Goal: Information Seeking & Learning: Learn about a topic

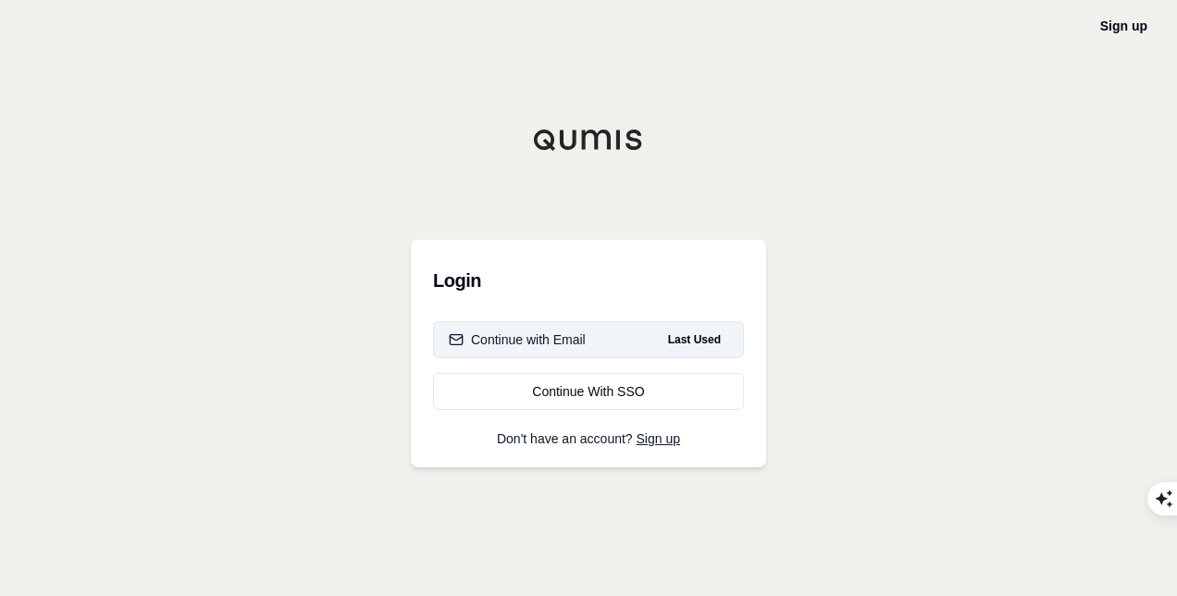
click at [552, 335] on div "Continue with Email" at bounding box center [517, 339] width 137 height 19
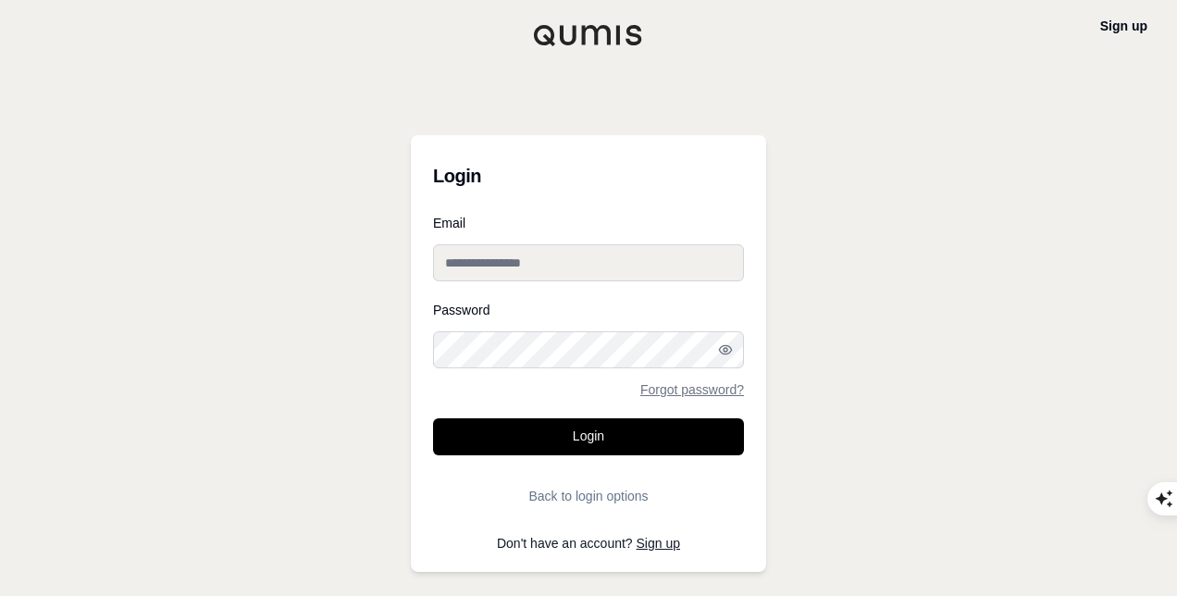
type input "**********"
click at [729, 350] on icon "button" at bounding box center [725, 349] width 15 height 15
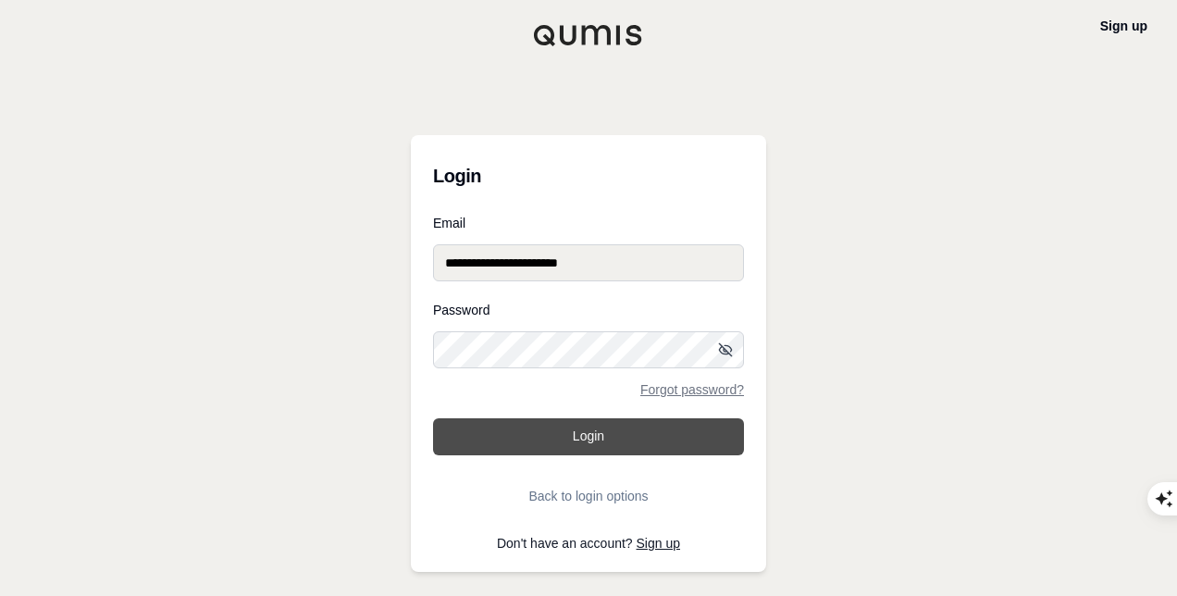
click at [594, 440] on button "Login" at bounding box center [588, 436] width 311 height 37
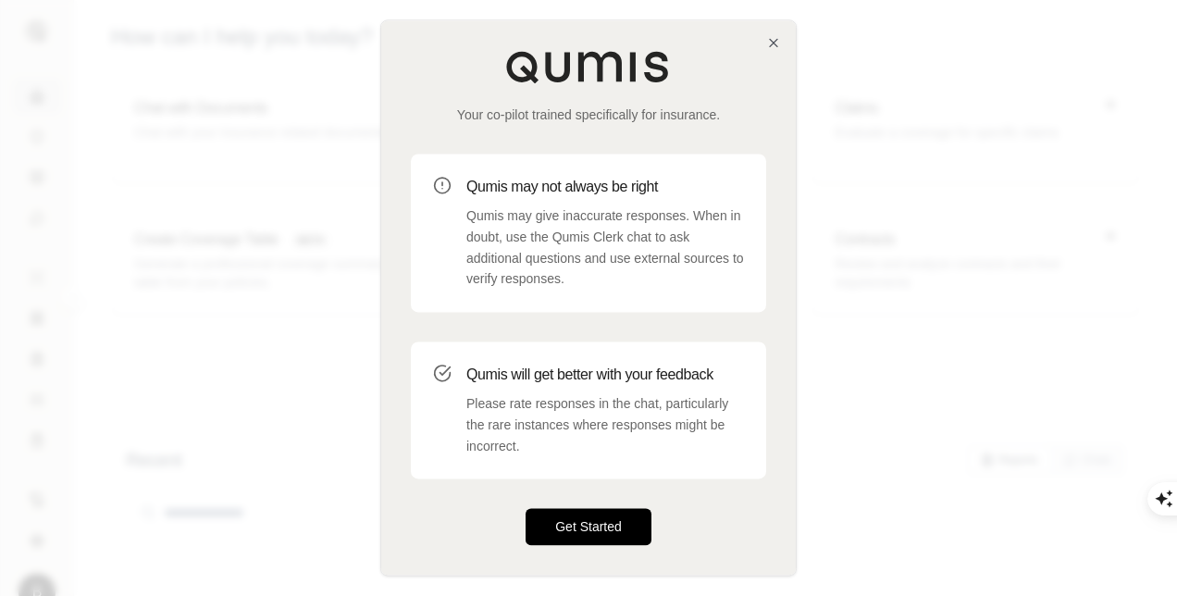
click at [592, 519] on button "Get Started" at bounding box center [589, 527] width 126 height 37
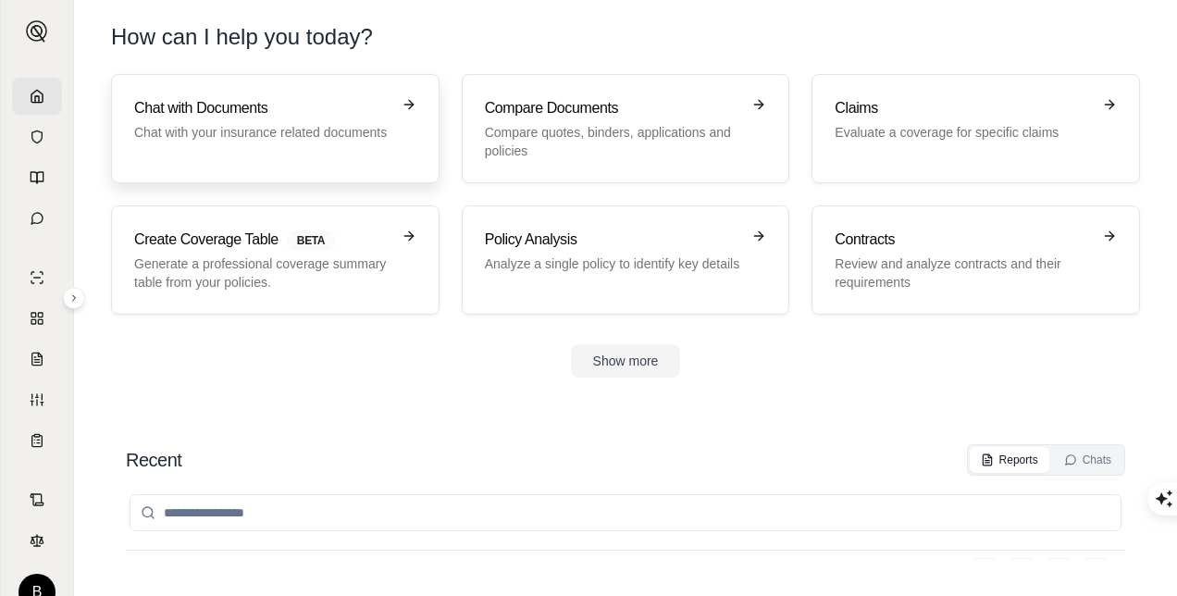
click at [370, 119] on div "Chat with Documents Chat with your insurance related documents" at bounding box center [262, 119] width 256 height 44
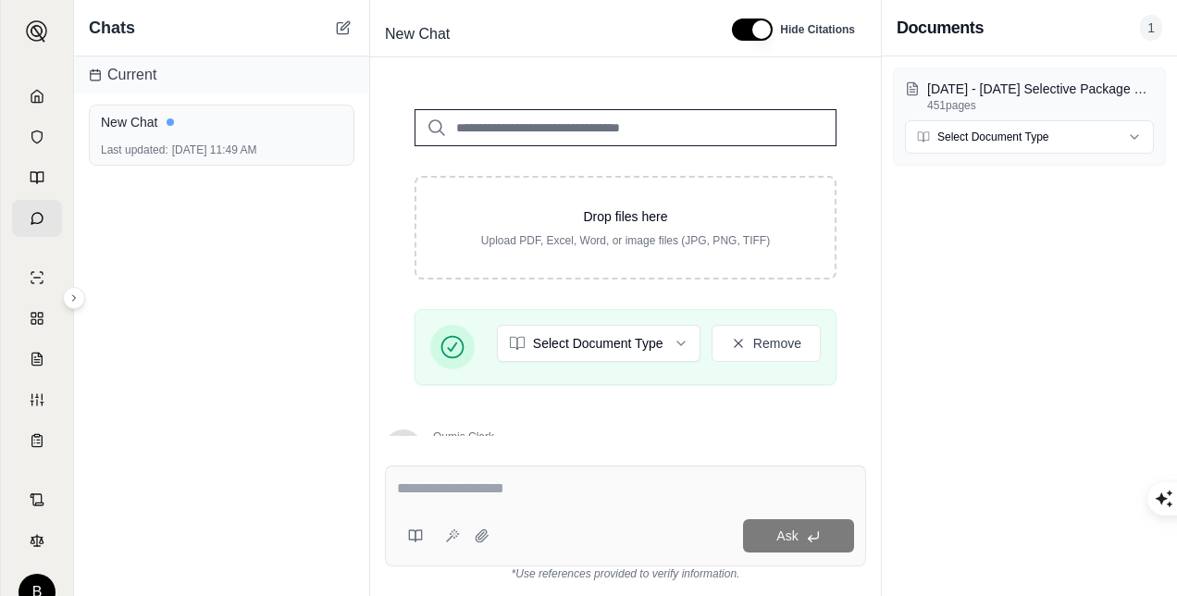
scroll to position [562, 0]
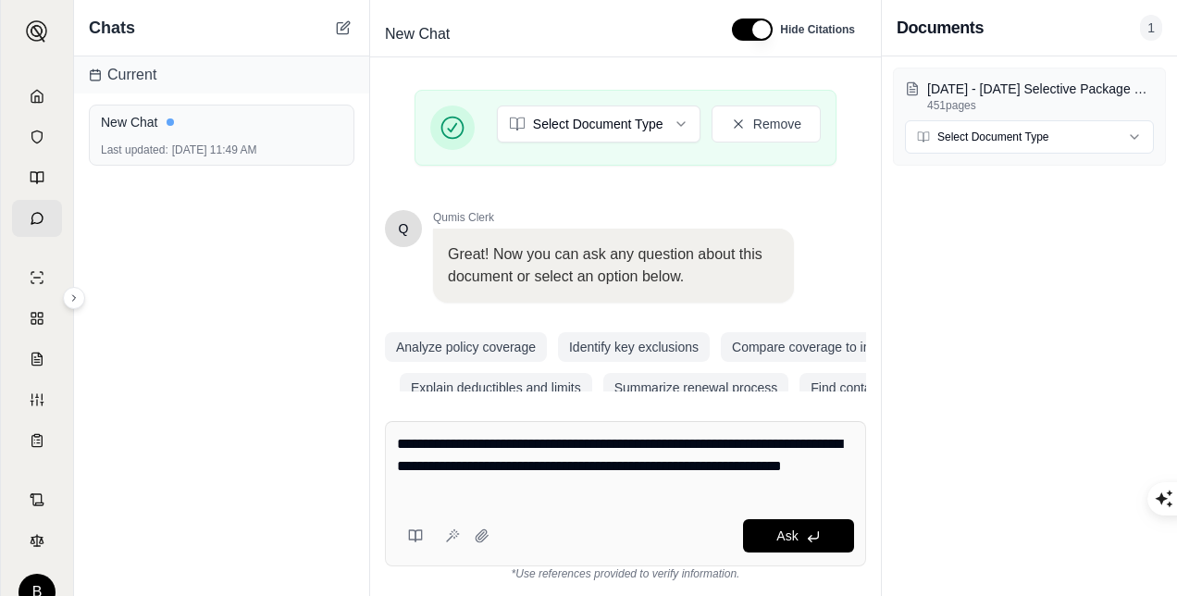
type textarea "**********"
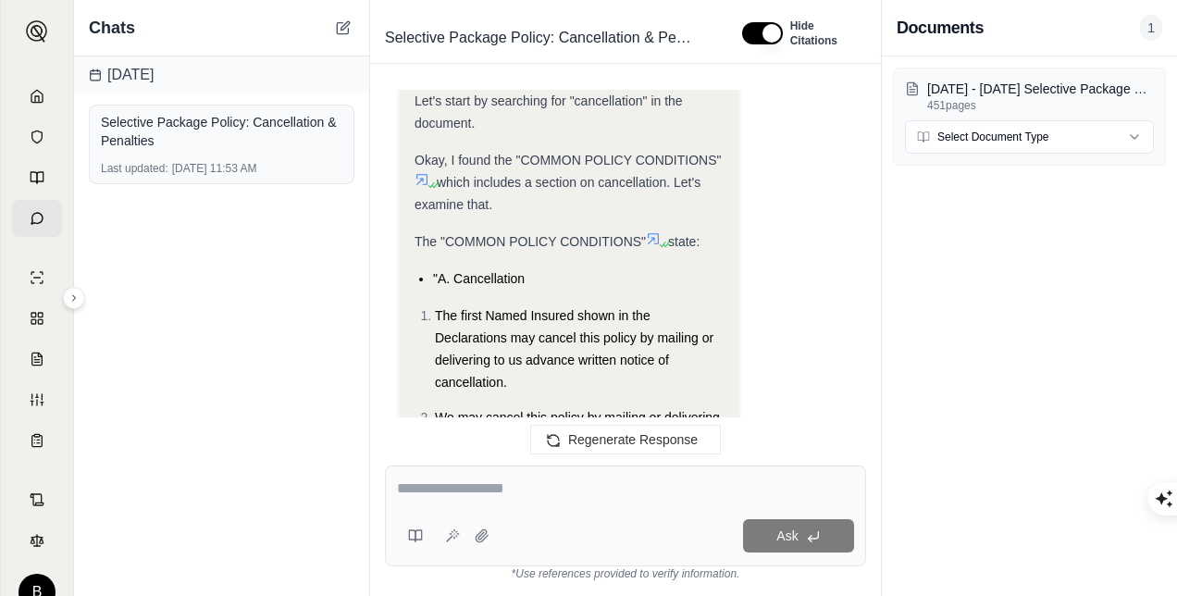
scroll to position [0, 0]
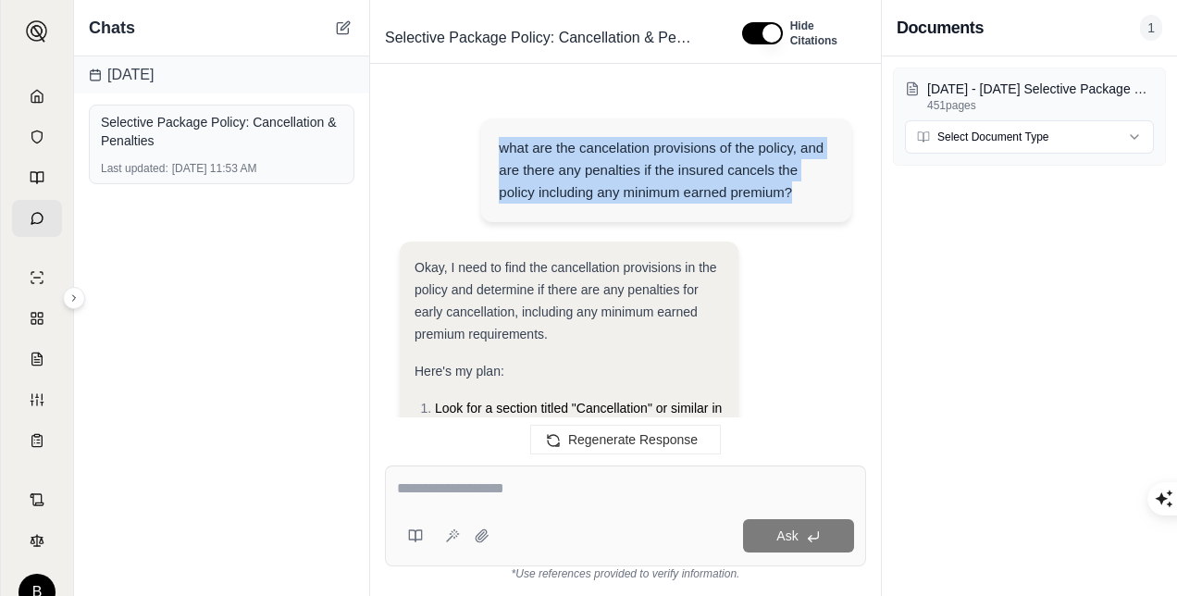
drag, startPoint x: 796, startPoint y: 192, endPoint x: 501, endPoint y: 142, distance: 299.2
click at [501, 142] on div "what are the cancelation provisions of the policy, and are there any penalties …" at bounding box center [666, 170] width 334 height 67
copy div "what are the cancelation provisions of the policy, and are there any penalties …"
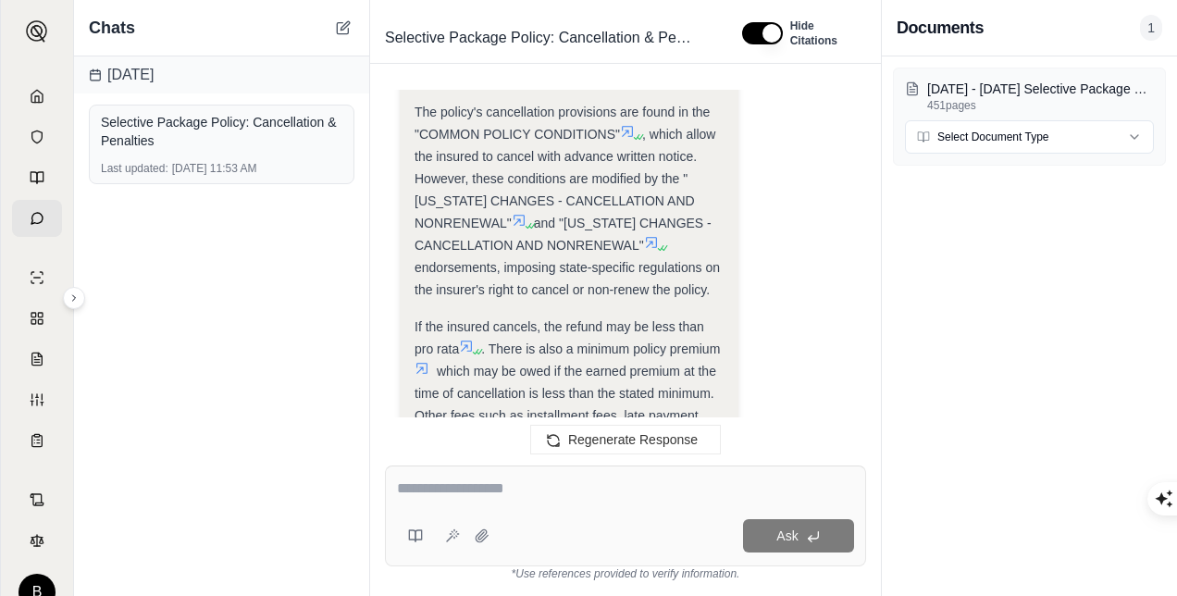
scroll to position [7528, 0]
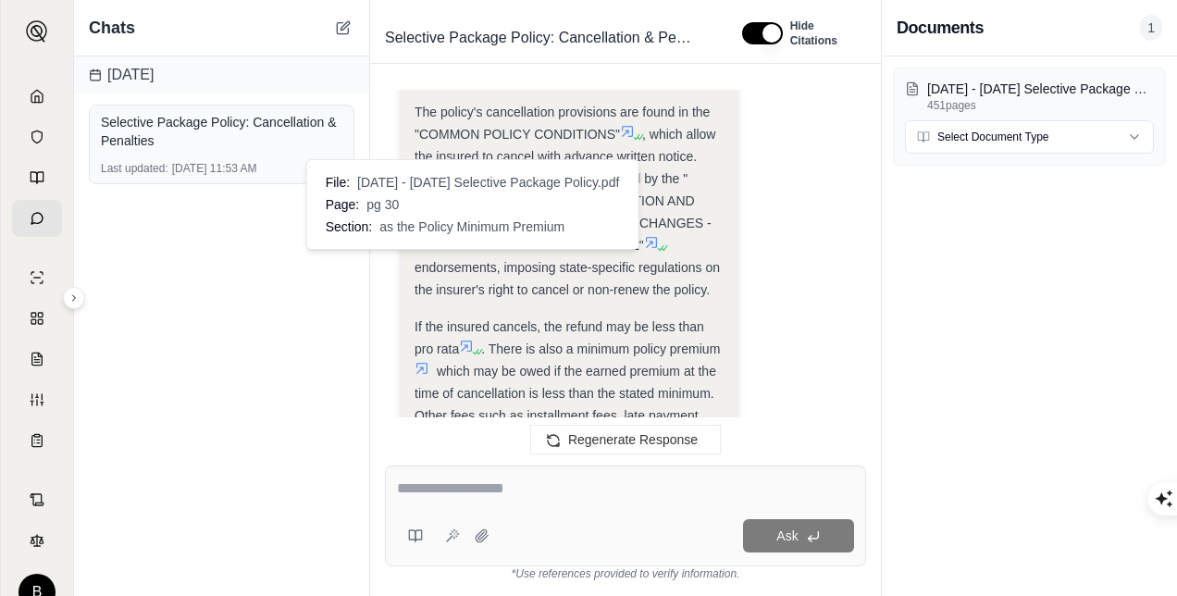
click at [429, 361] on icon at bounding box center [422, 368] width 15 height 15
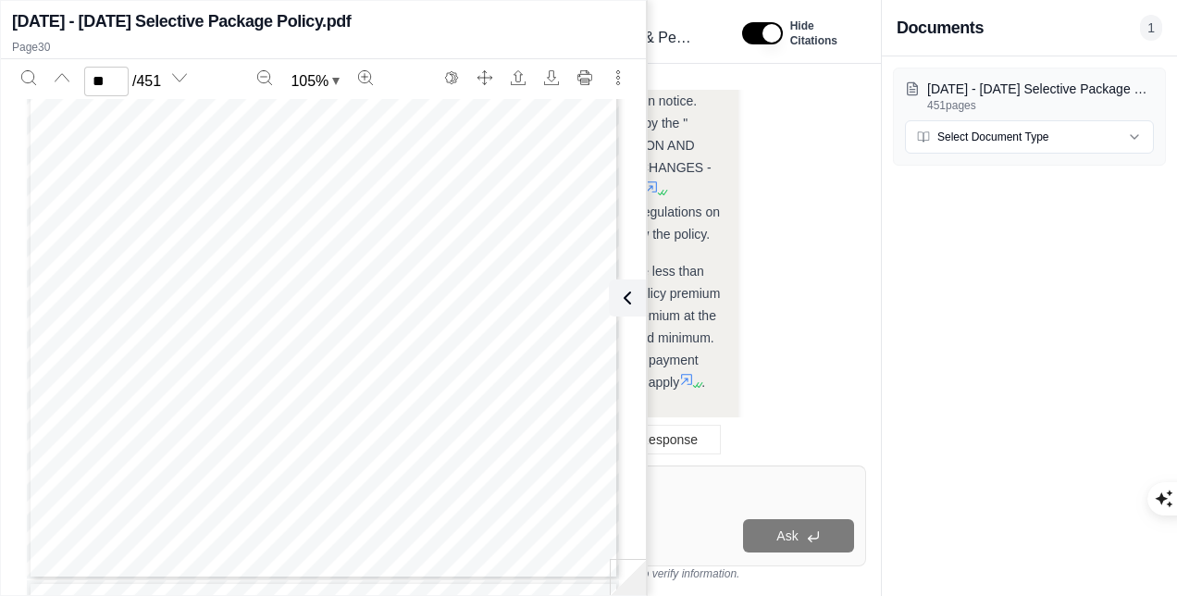
scroll to position [22557, 0]
type input "**"
click at [629, 302] on icon at bounding box center [624, 298] width 22 height 22
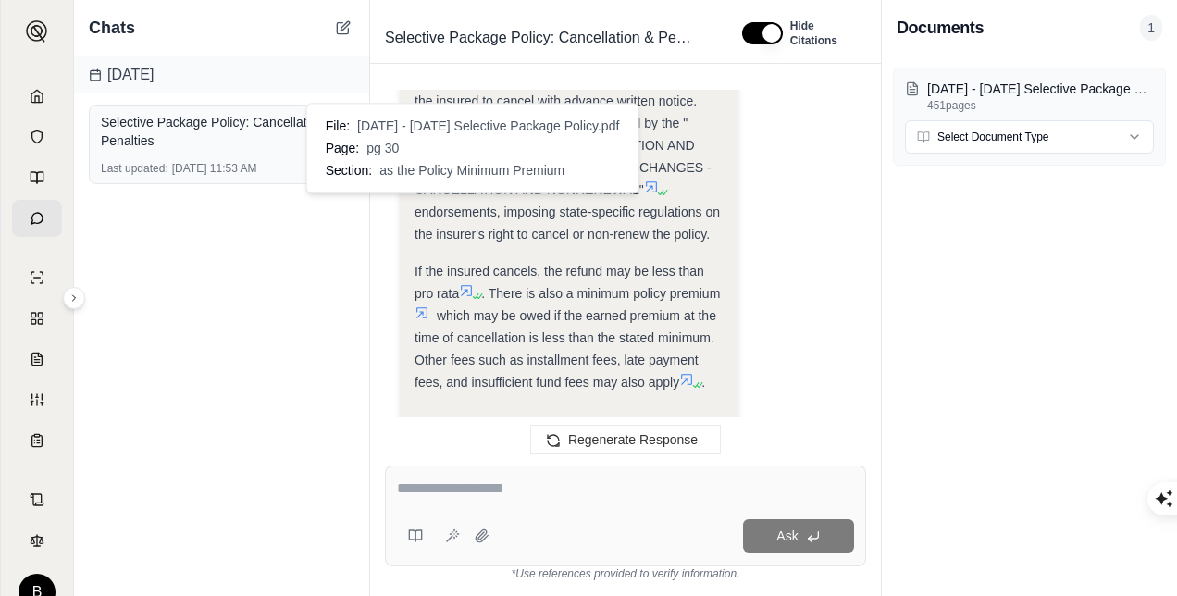
click at [429, 305] on icon at bounding box center [422, 312] width 15 height 15
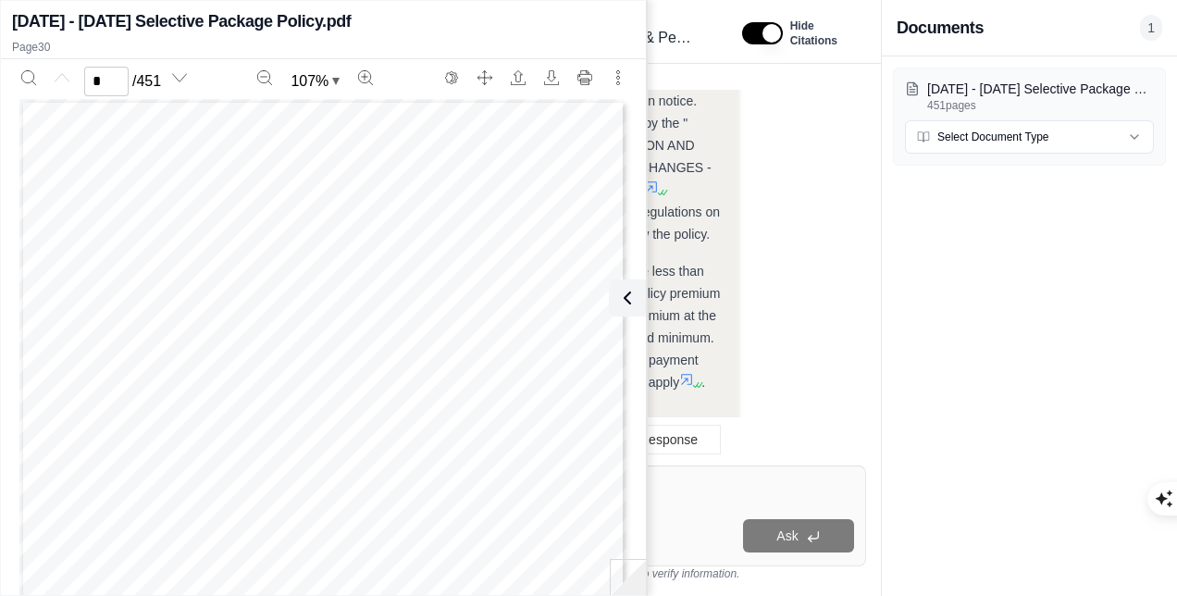
scroll to position [0, 0]
type input "**"
click at [623, 288] on icon at bounding box center [624, 298] width 22 height 22
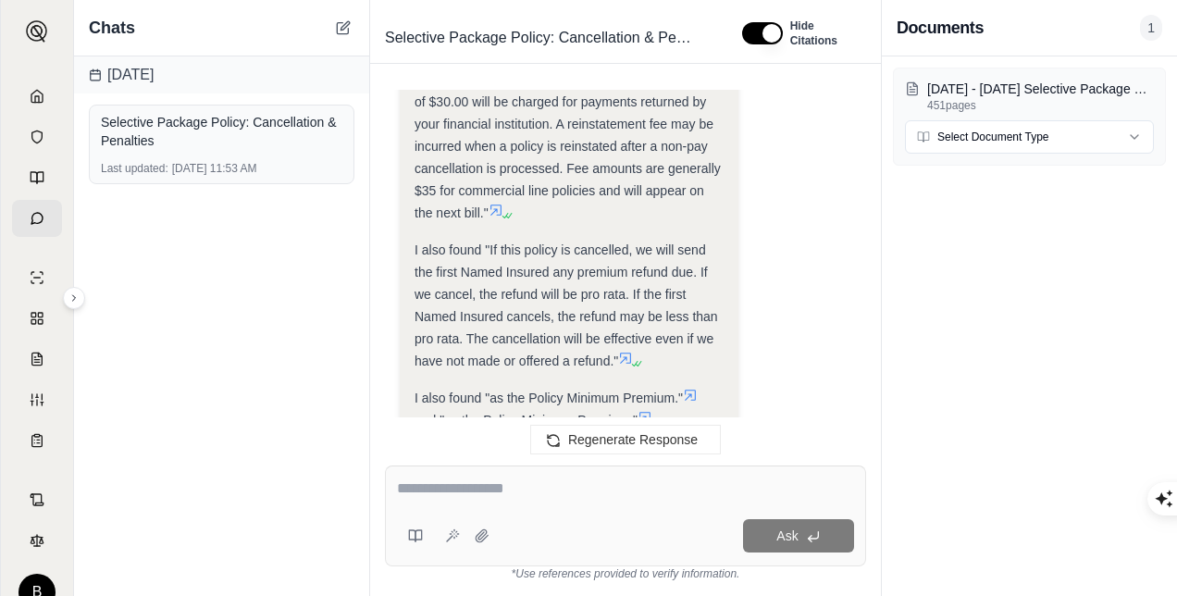
scroll to position [6187, 0]
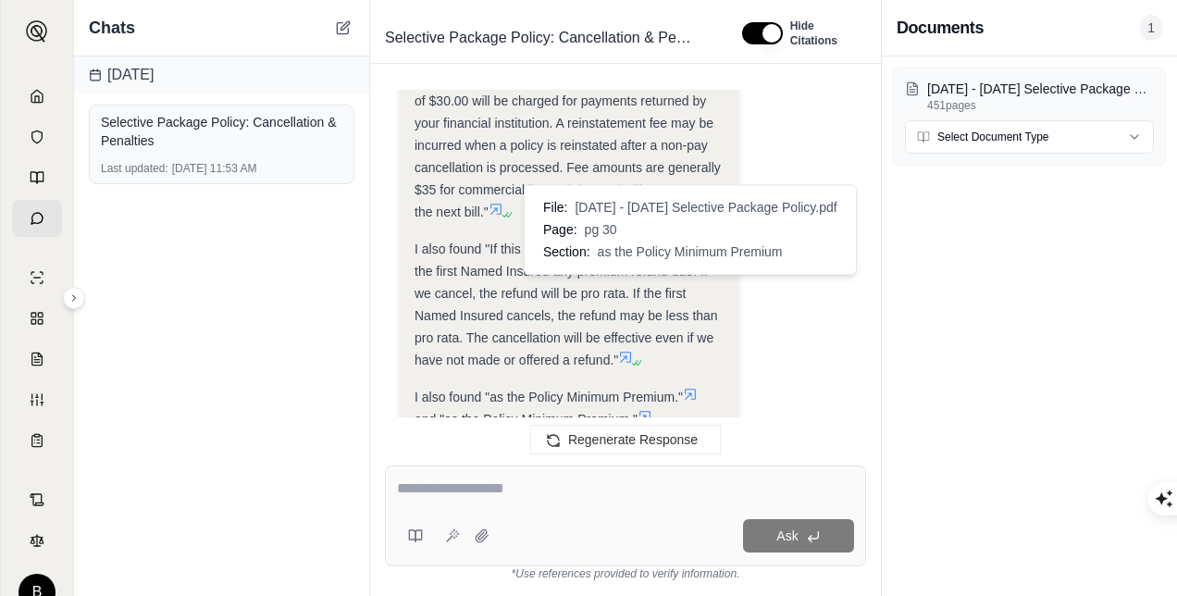
click at [688, 387] on icon at bounding box center [690, 394] width 15 height 15
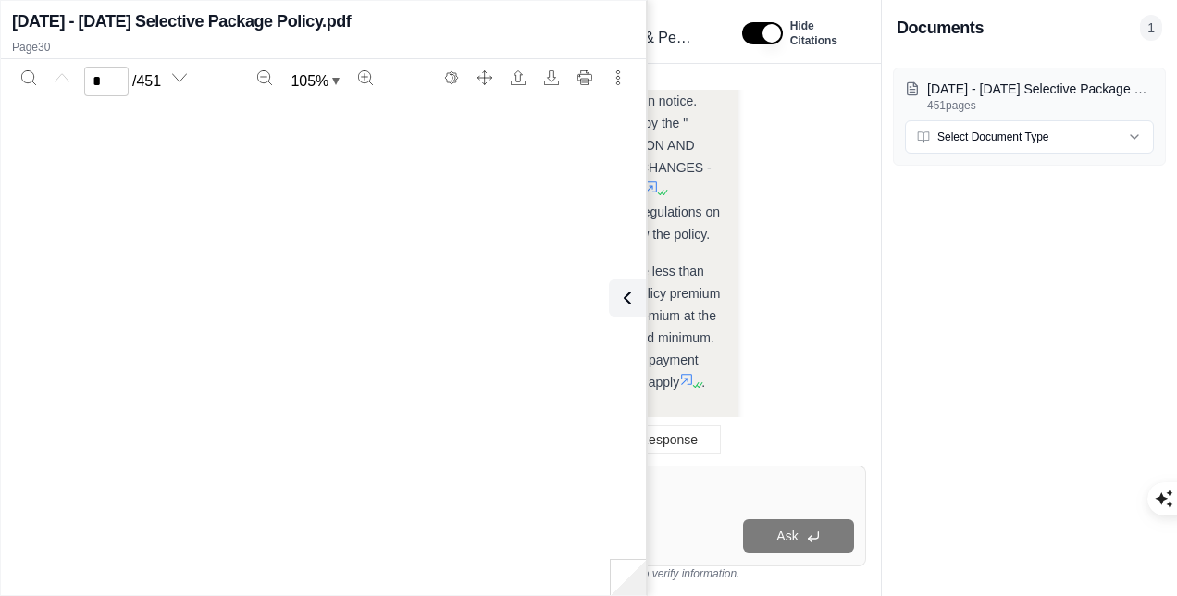
scroll to position [0, 0]
type input "**"
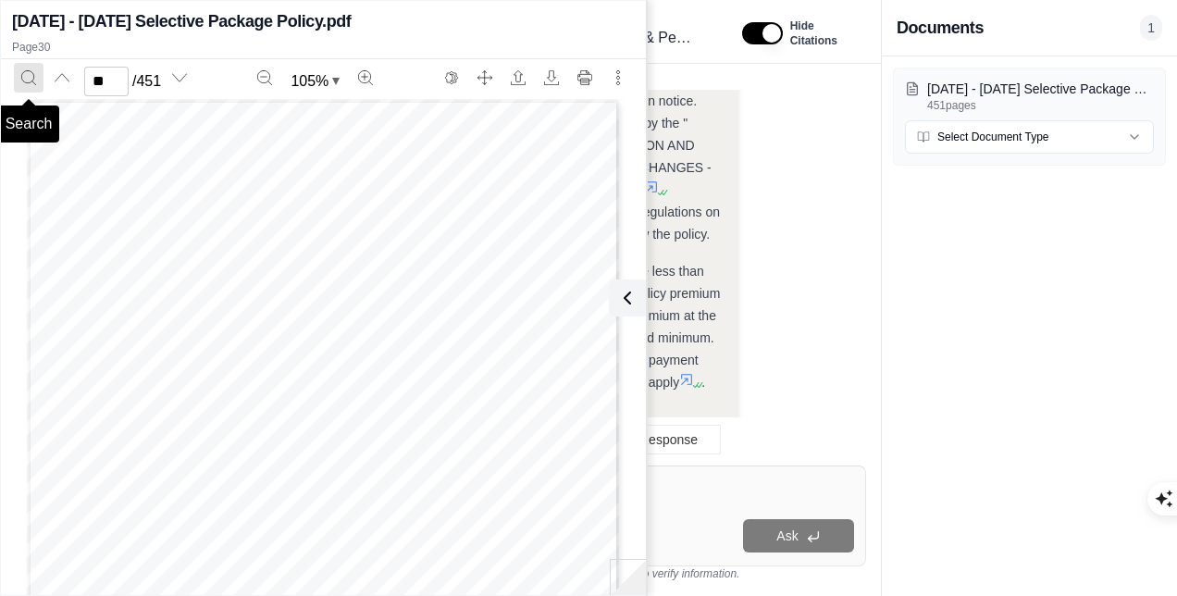
click at [30, 71] on icon "Search" at bounding box center [28, 77] width 15 height 15
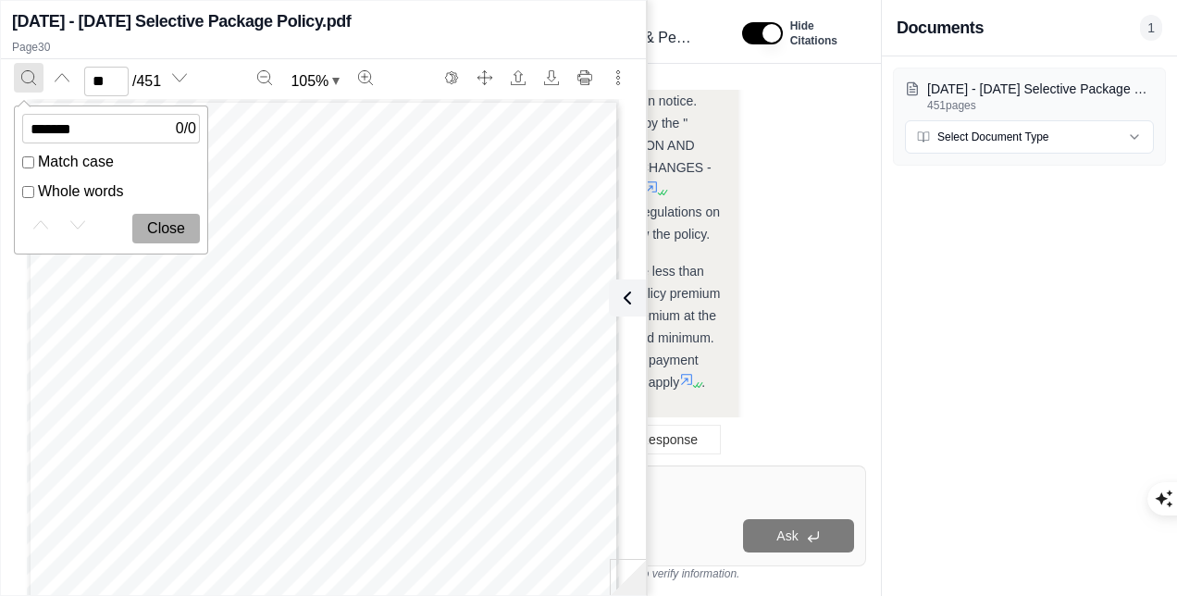
type input "*******"
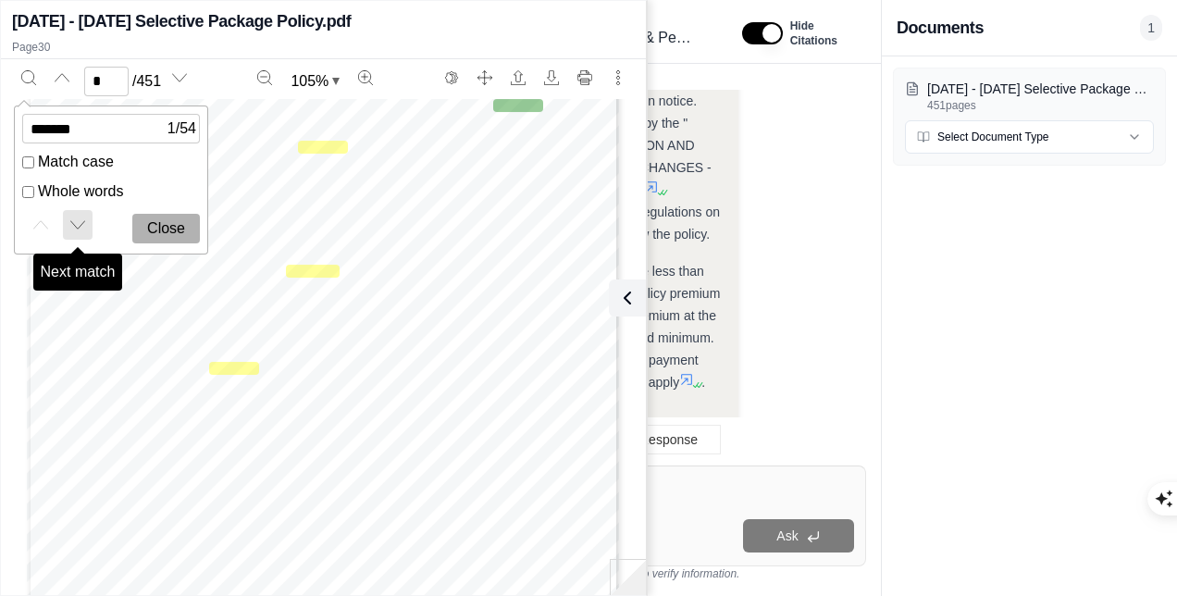
click at [81, 224] on icon "Next match" at bounding box center [77, 224] width 15 height 15
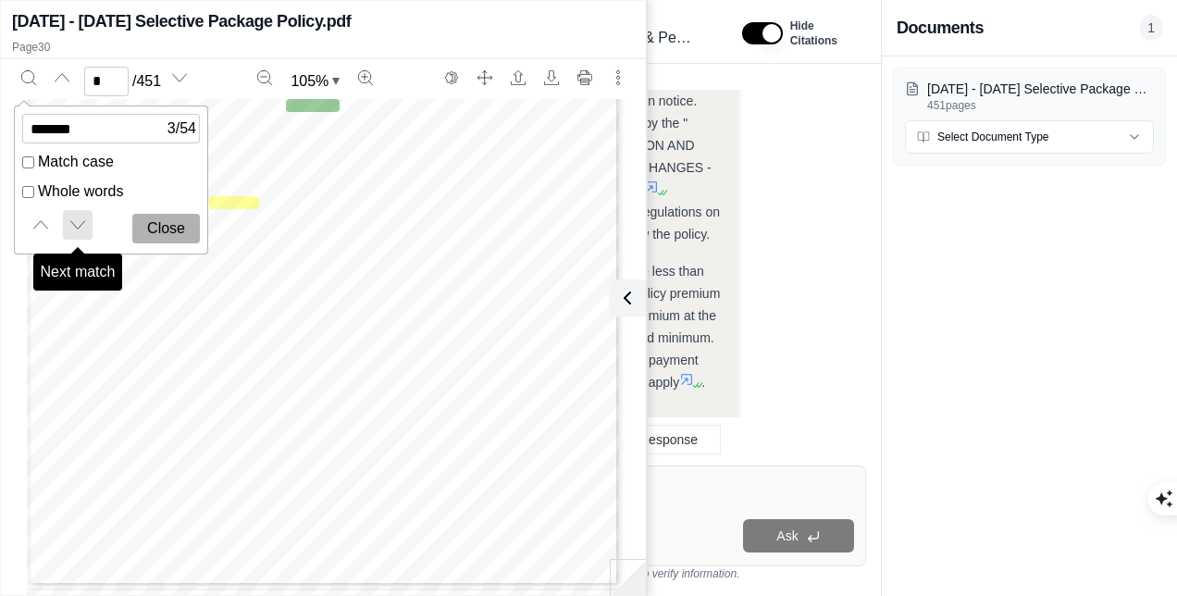
scroll to position [1815, 0]
click at [87, 220] on button "Next match" at bounding box center [78, 225] width 30 height 30
click at [90, 221] on button "Next match" at bounding box center [78, 225] width 30 height 30
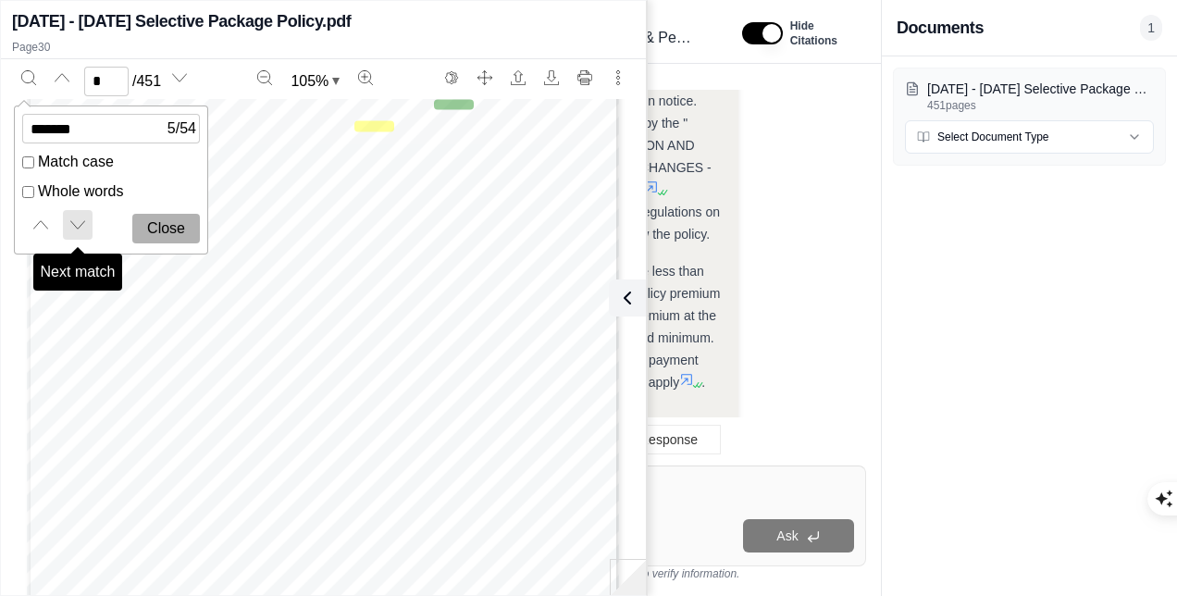
click at [91, 221] on button "Next match" at bounding box center [78, 225] width 30 height 30
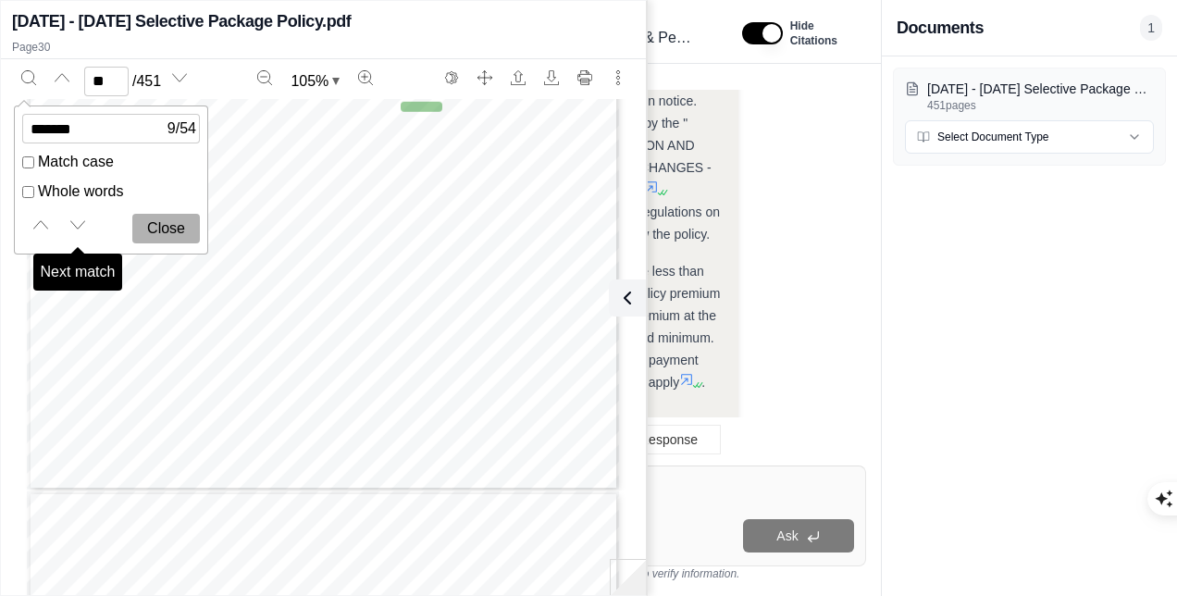
scroll to position [20334, 0]
click at [72, 217] on icon "Next match" at bounding box center [77, 224] width 15 height 15
click at [81, 226] on icon "Next match" at bounding box center [77, 224] width 15 height 15
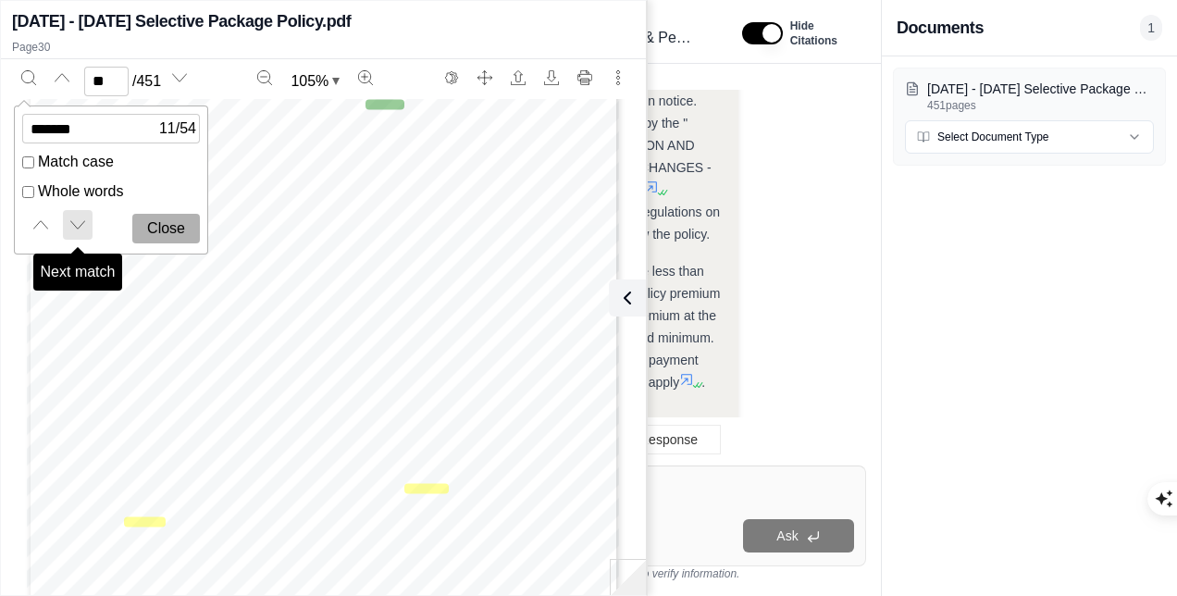
click at [81, 226] on icon "Next match" at bounding box center [77, 224] width 15 height 15
type input "**"
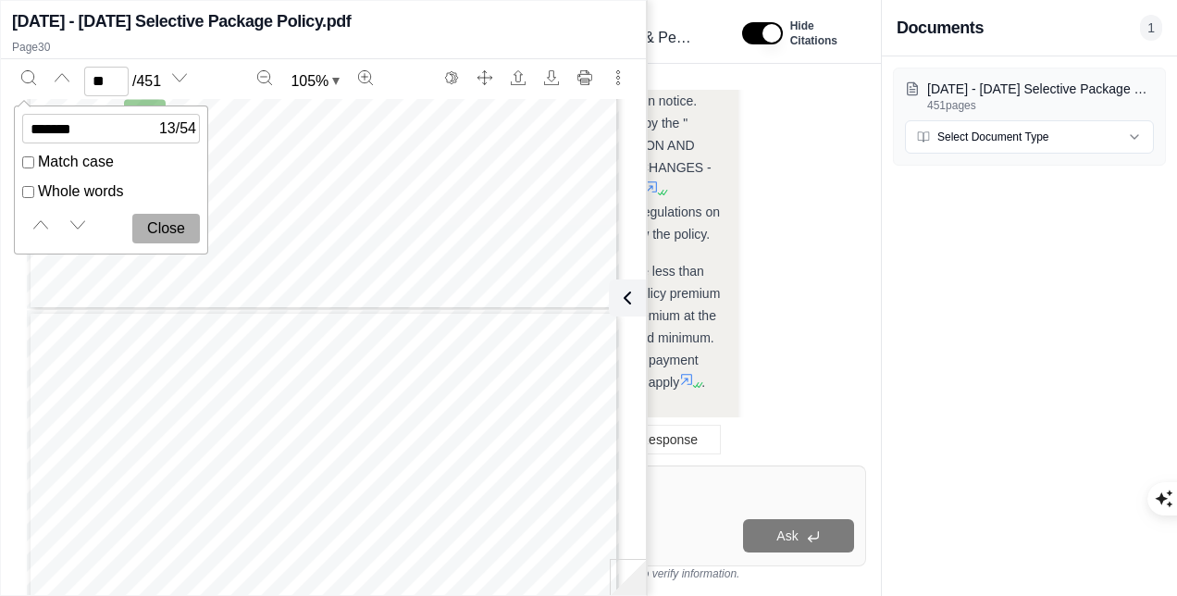
click at [161, 233] on button "Close" at bounding box center [166, 229] width 68 height 30
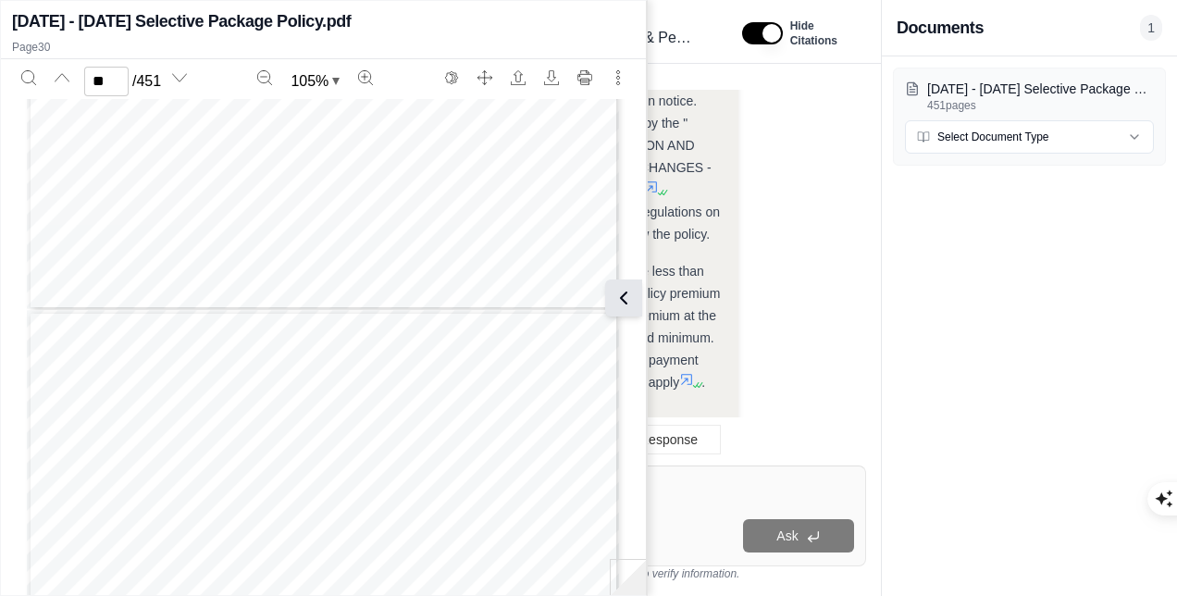
click at [620, 291] on icon at bounding box center [624, 298] width 22 height 22
